Goal: Obtain resource: Obtain resource

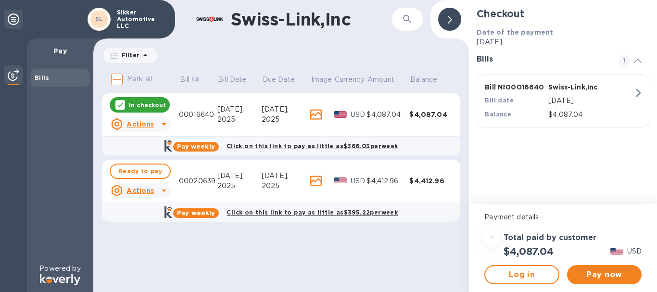
click at [137, 121] on u "Actions" at bounding box center [139, 124] width 27 height 8
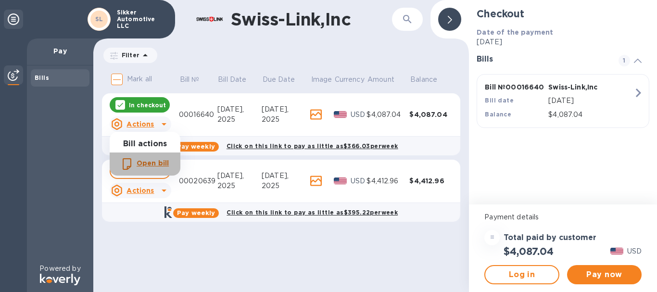
click at [149, 160] on b "Open bill" at bounding box center [153, 163] width 32 height 8
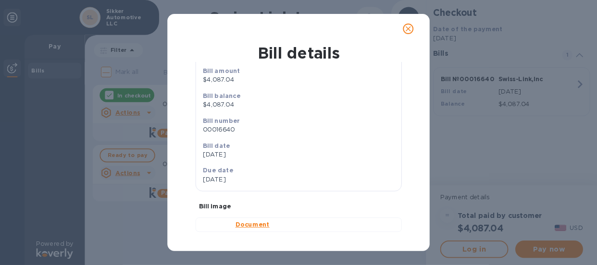
scroll to position [98, 0]
click at [272, 248] on b "Document" at bounding box center [277, 247] width 37 height 8
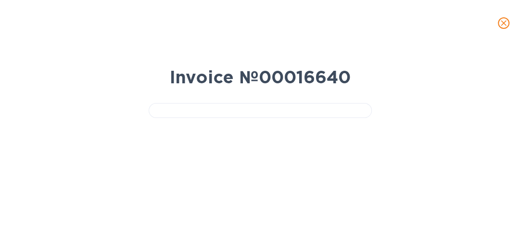
scroll to position [79, 0]
click at [501, 23] on icon "close" at bounding box center [503, 23] width 10 height 10
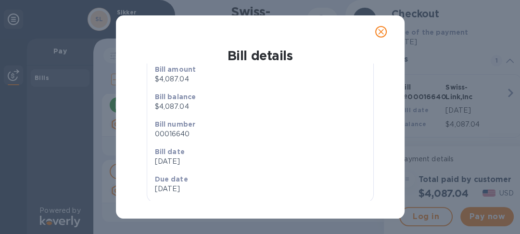
click at [376, 30] on icon "close" at bounding box center [381, 32] width 10 height 10
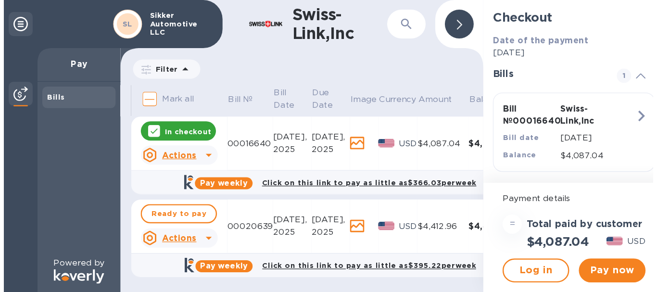
scroll to position [87, 0]
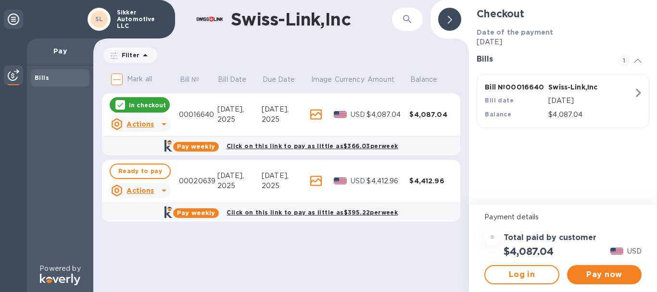
click at [160, 188] on icon at bounding box center [164, 191] width 12 height 12
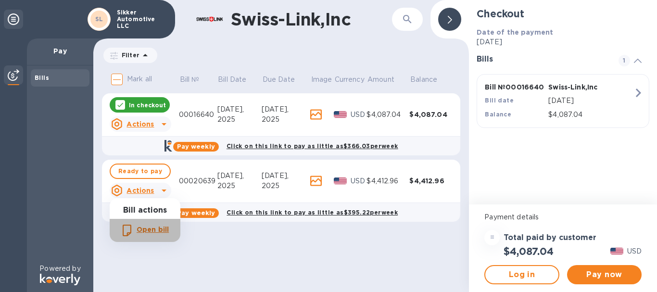
click at [158, 228] on b "Open bill" at bounding box center [153, 229] width 32 height 8
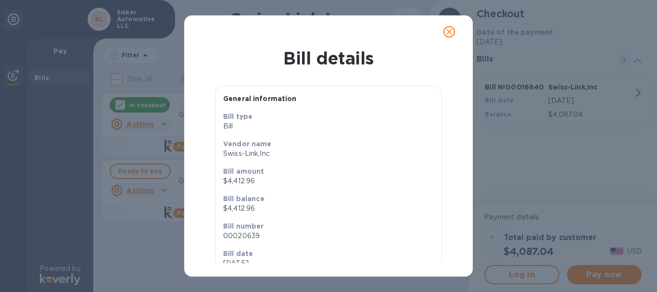
scroll to position [92, 0]
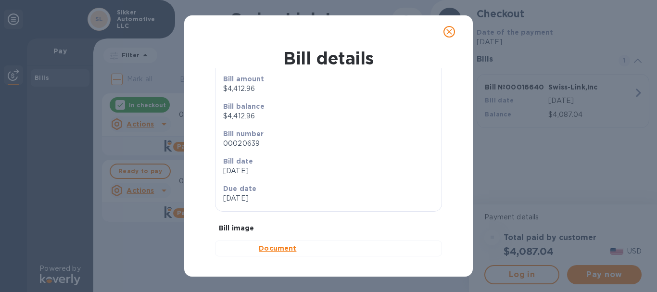
click at [268, 253] on p "Document" at bounding box center [346, 248] width 175 height 10
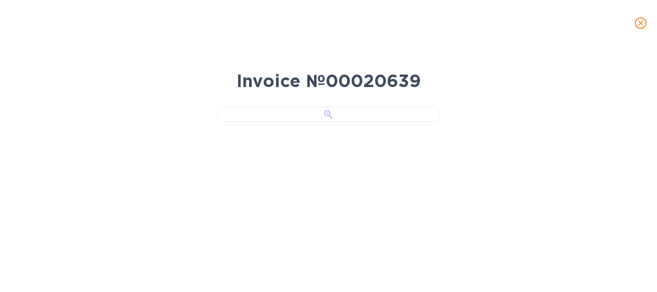
scroll to position [48, 0]
click at [319, 122] on div at bounding box center [328, 114] width 223 height 15
